Goal: Task Accomplishment & Management: Use online tool/utility

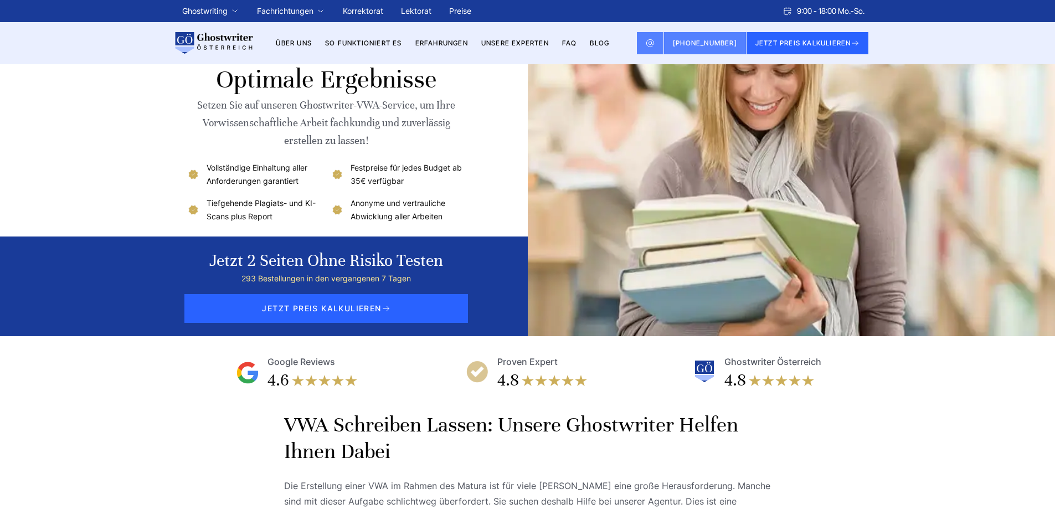
scroll to position [55, 0]
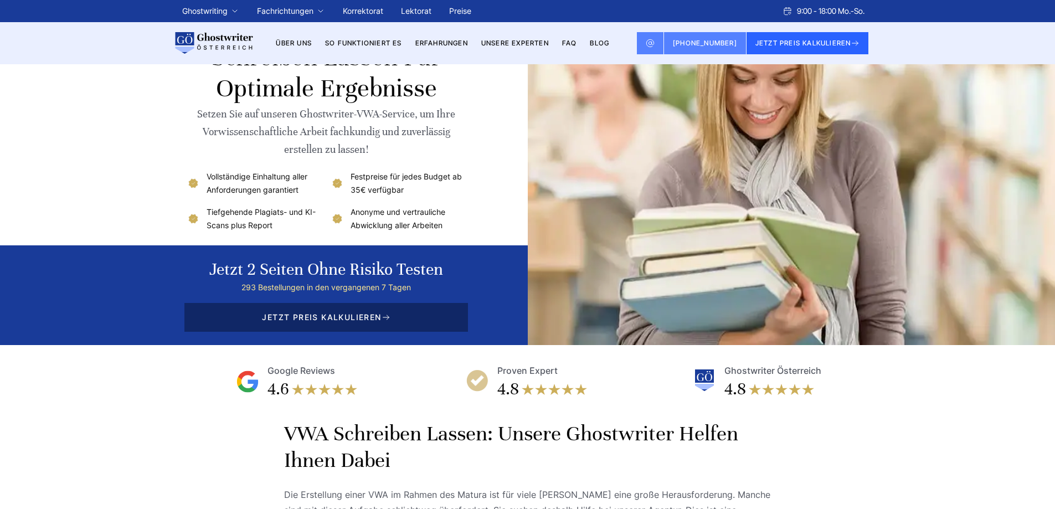
click at [358, 311] on span "JETZT PREIS KALKULIEREN" at bounding box center [325, 317] width 283 height 29
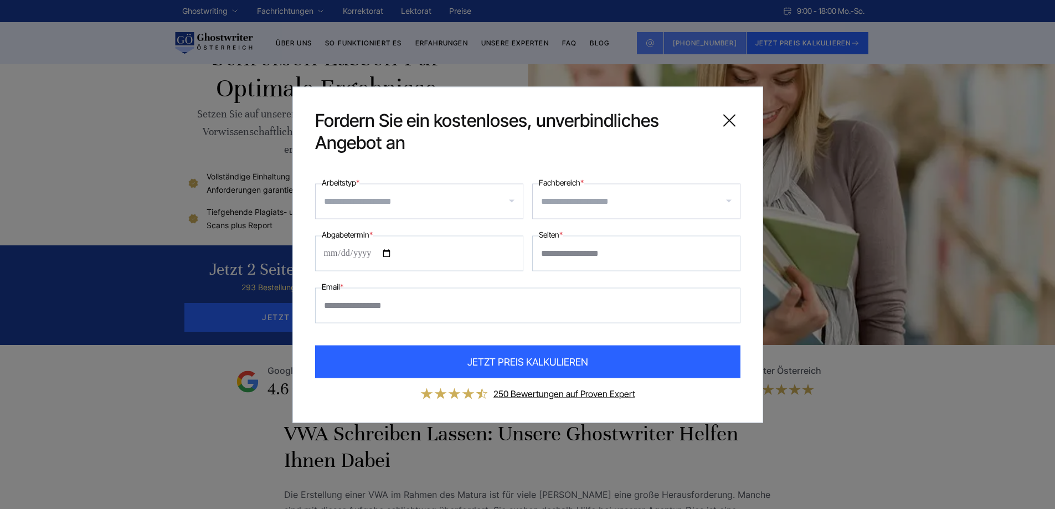
click at [406, 202] on input "Arbeitstyp *" at bounding box center [423, 201] width 199 height 18
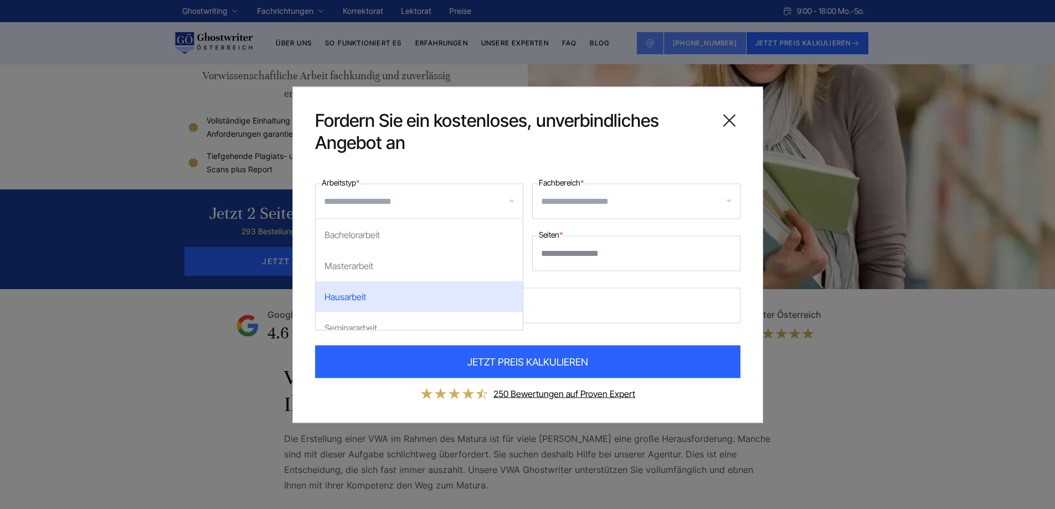
scroll to position [111, 0]
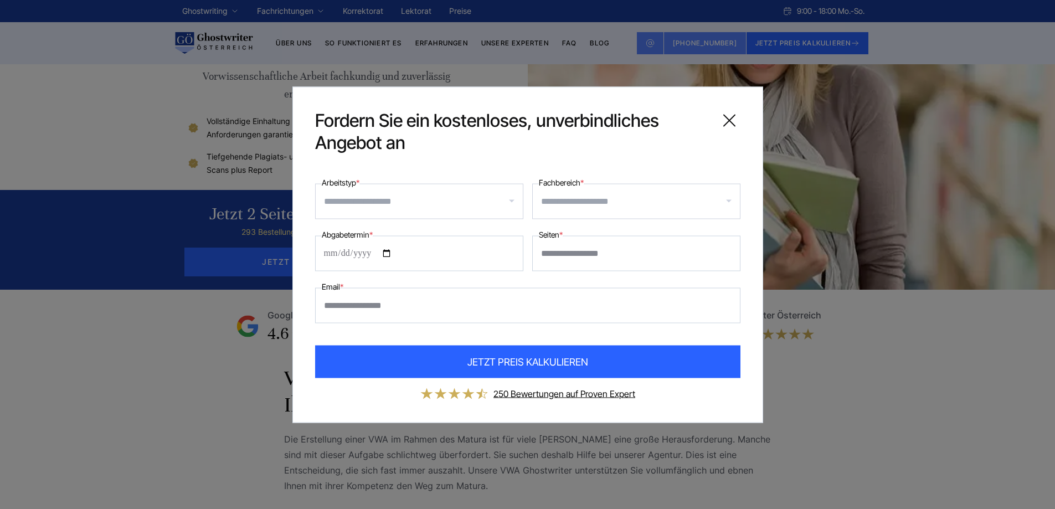
click at [732, 112] on icon at bounding box center [729, 120] width 22 height 22
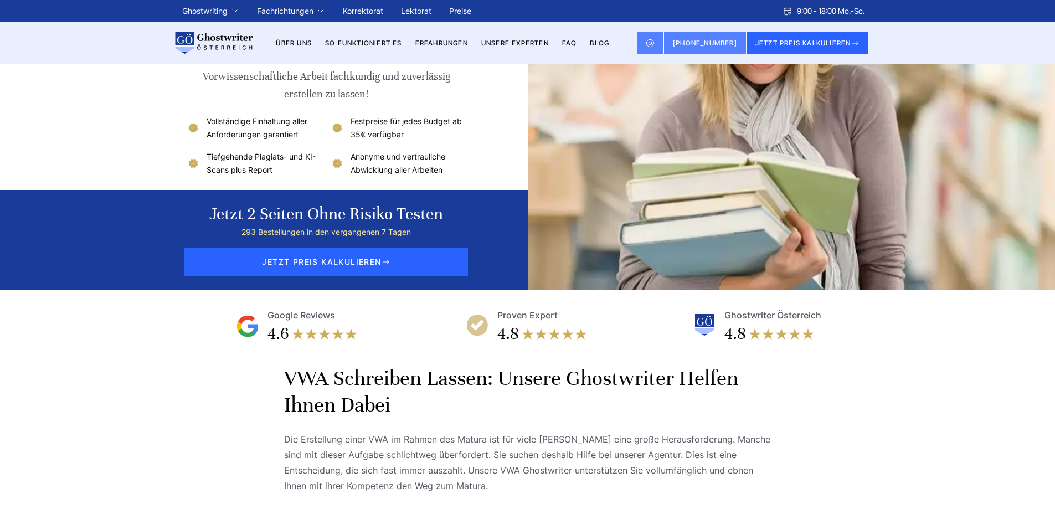
drag, startPoint x: 526, startPoint y: 142, endPoint x: 521, endPoint y: 141, distance: 5.6
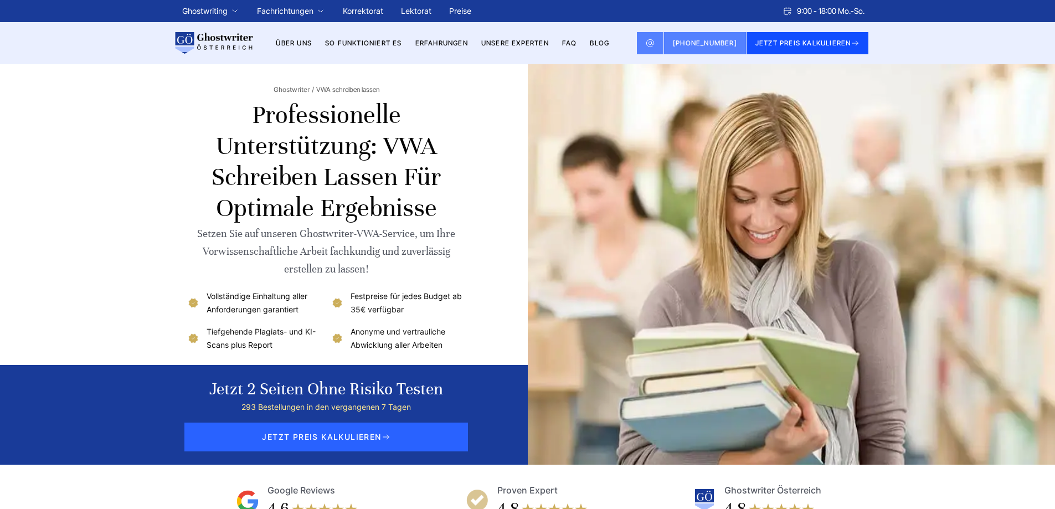
click at [797, 38] on button "JETZT PREIS KALKULIEREN" at bounding box center [807, 43] width 122 height 22
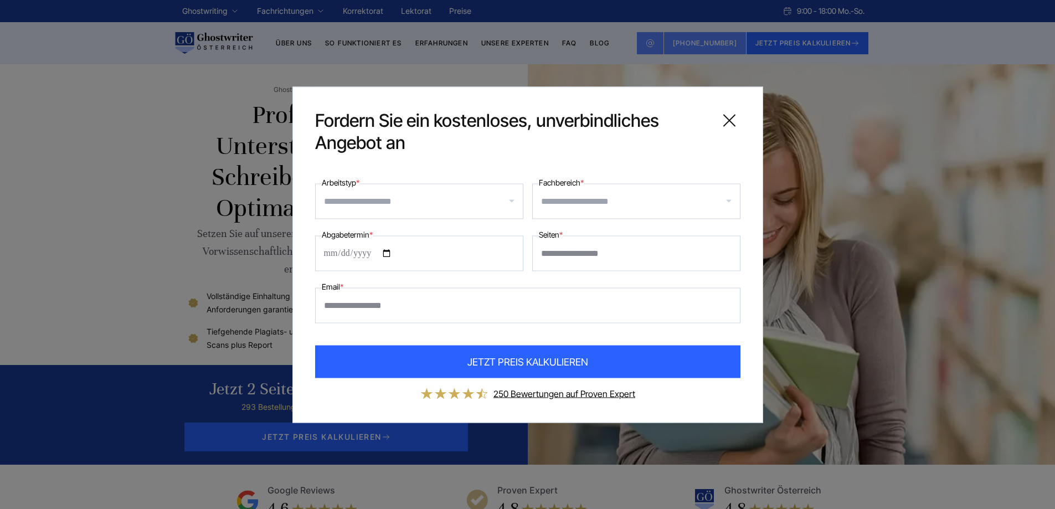
click at [622, 190] on div at bounding box center [636, 200] width 208 height 35
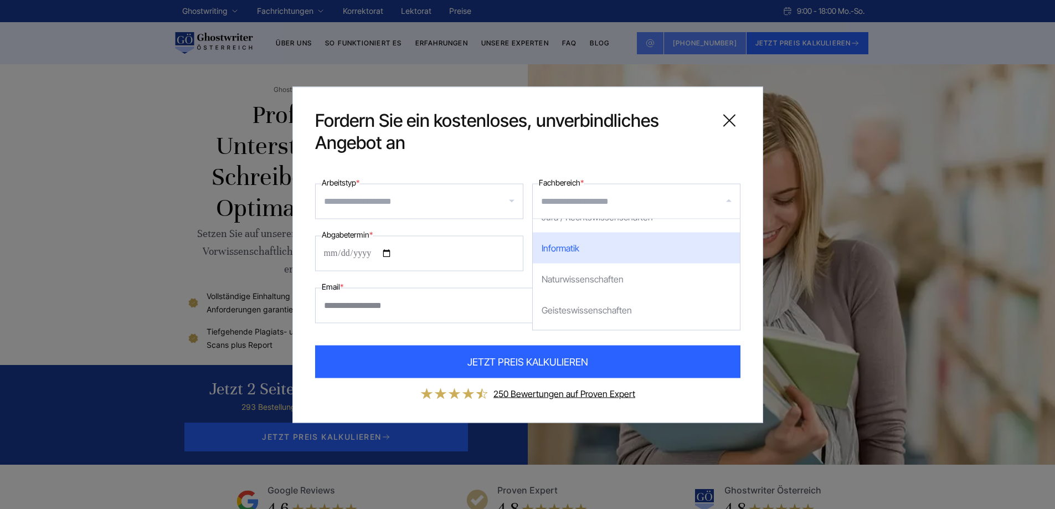
scroll to position [111, 0]
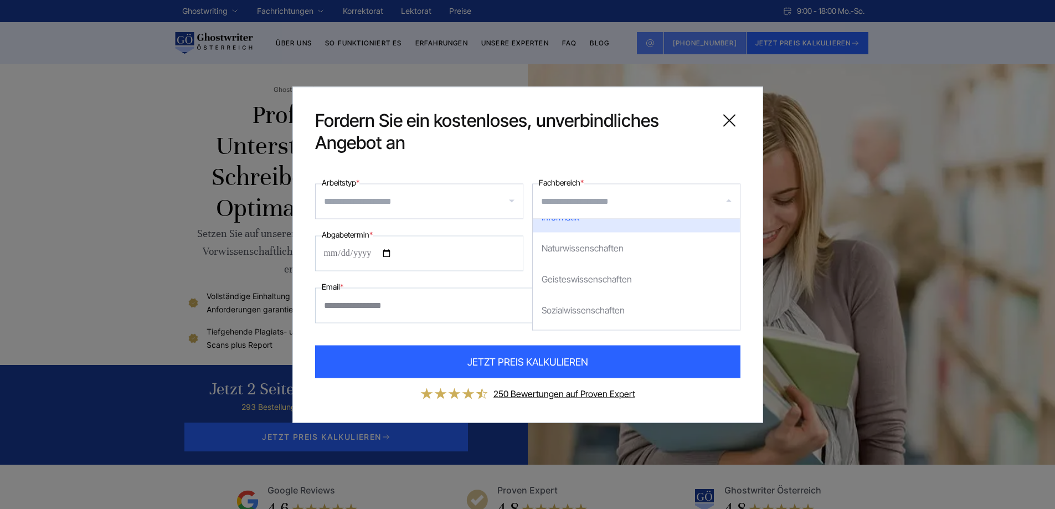
click at [729, 126] on icon at bounding box center [729, 120] width 22 height 22
